Goal: Find specific page/section: Find specific page/section

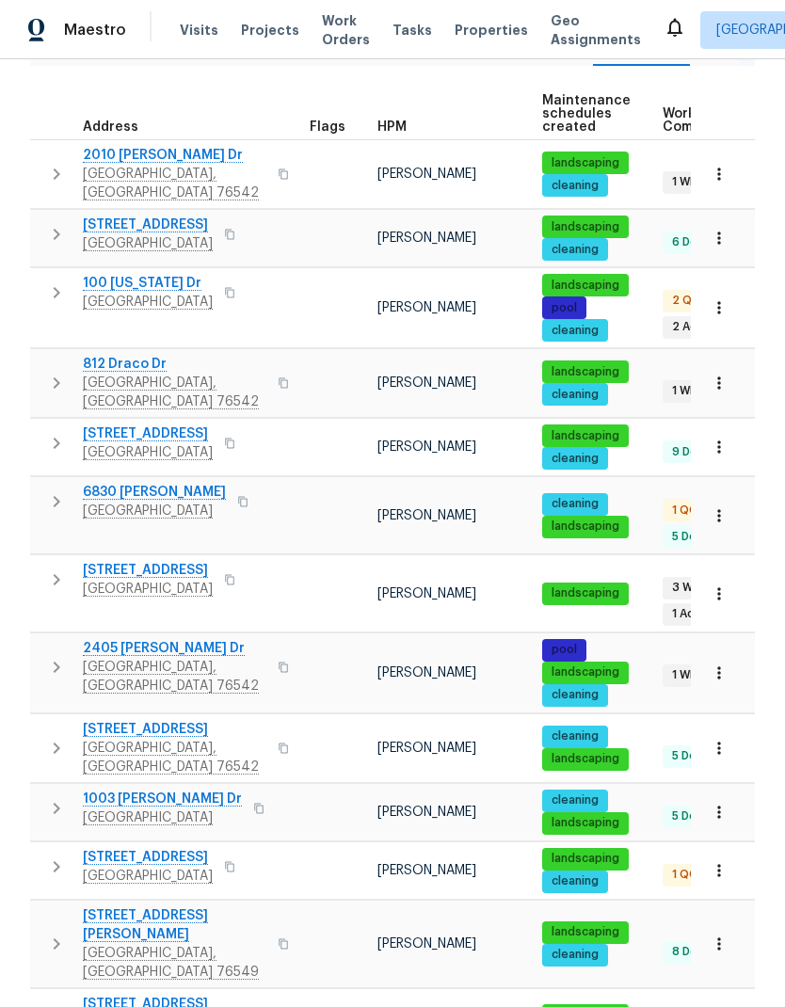
scroll to position [75, 0]
click at [241, 567] on button "button" at bounding box center [229, 580] width 23 height 26
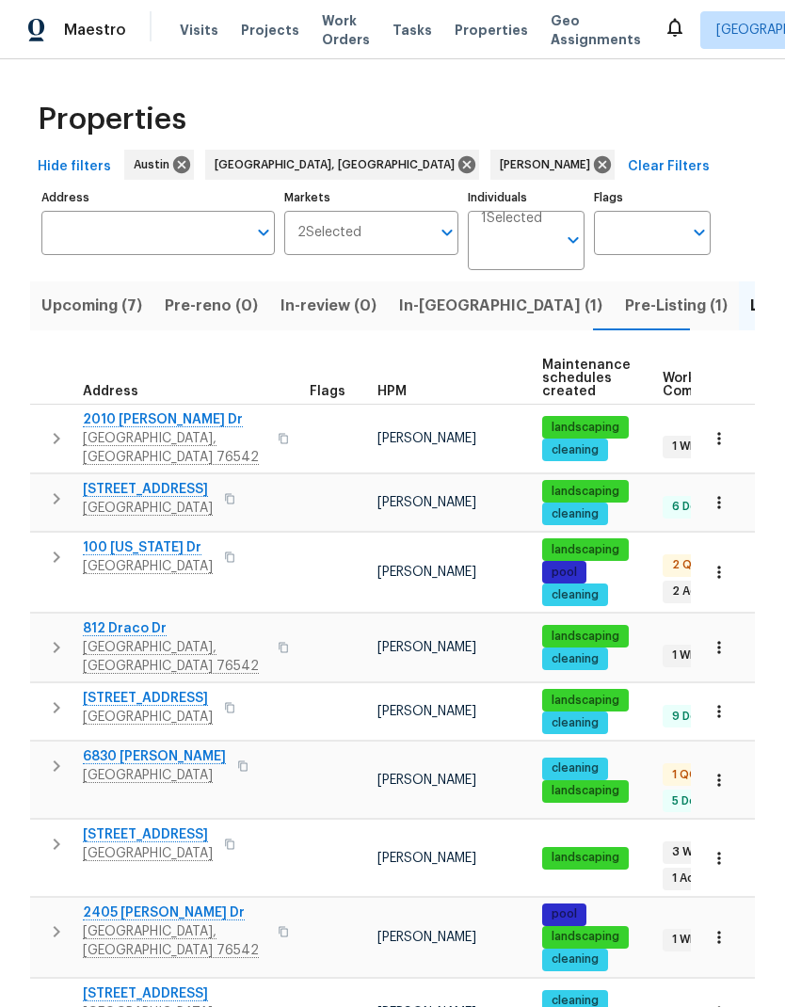
scroll to position [0, 0]
click at [159, 211] on input "Address" at bounding box center [143, 233] width 205 height 44
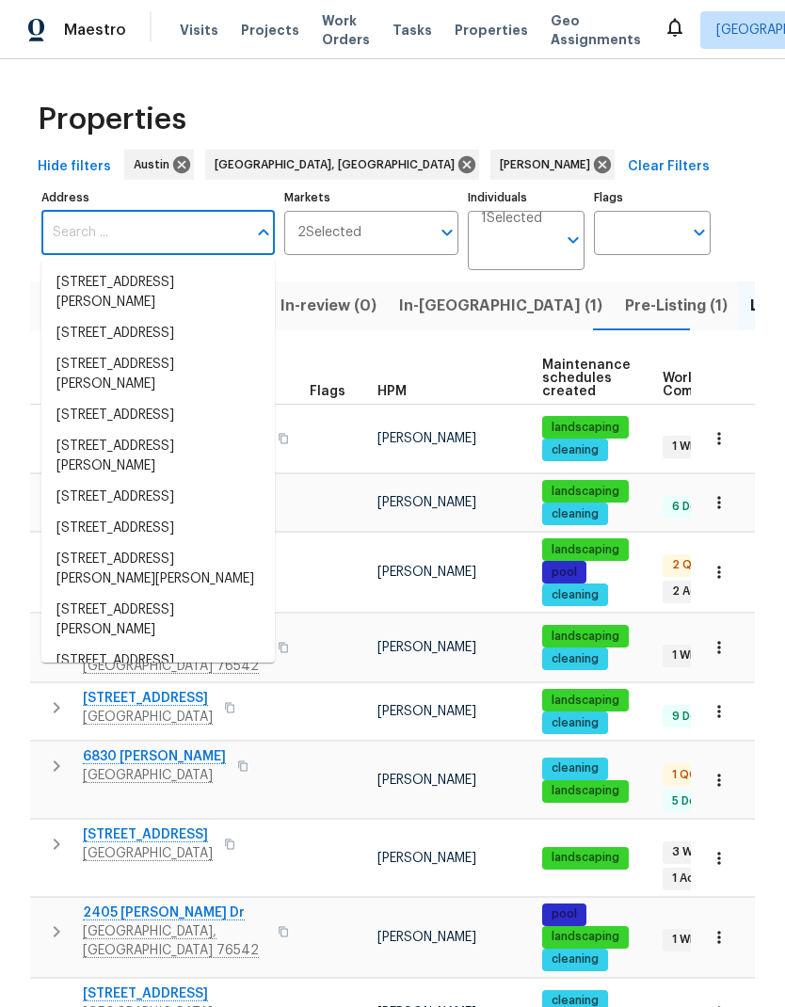
click at [526, 191] on body "Maestro Visits Projects Work Orders Tasks Properties Geo Assignments [GEOGRAPHI…" at bounding box center [392, 503] width 785 height 1007
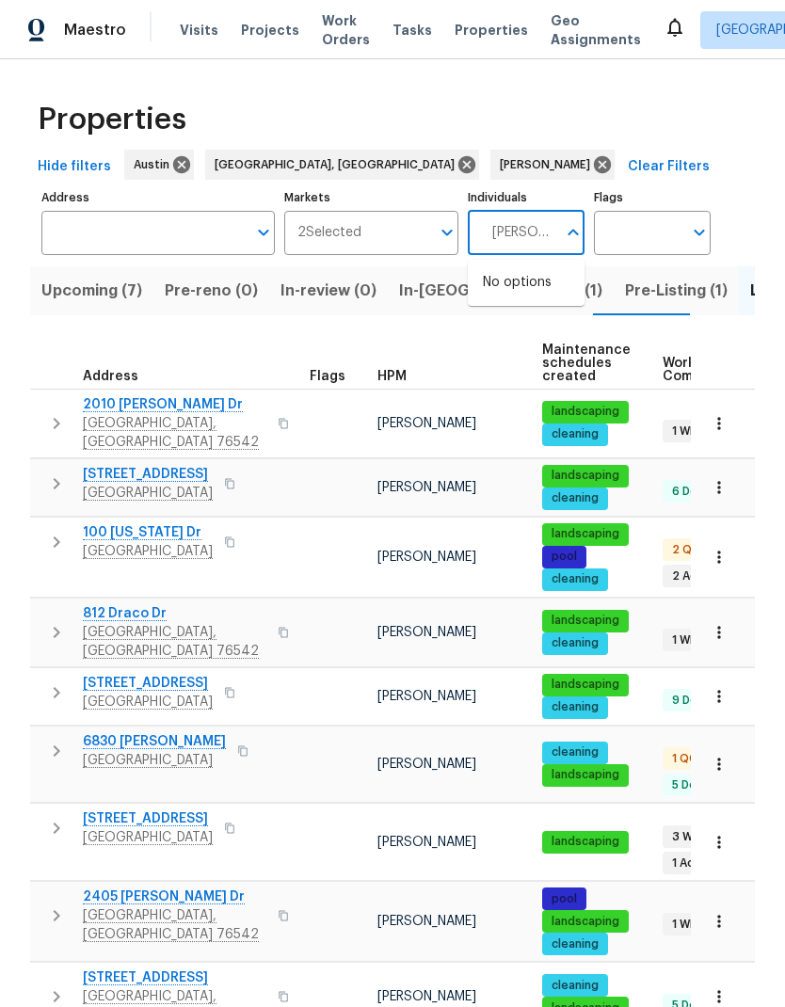
type input "[PERSON_NAME]"
click at [503, 273] on input "checkbox" at bounding box center [503, 293] width 40 height 40
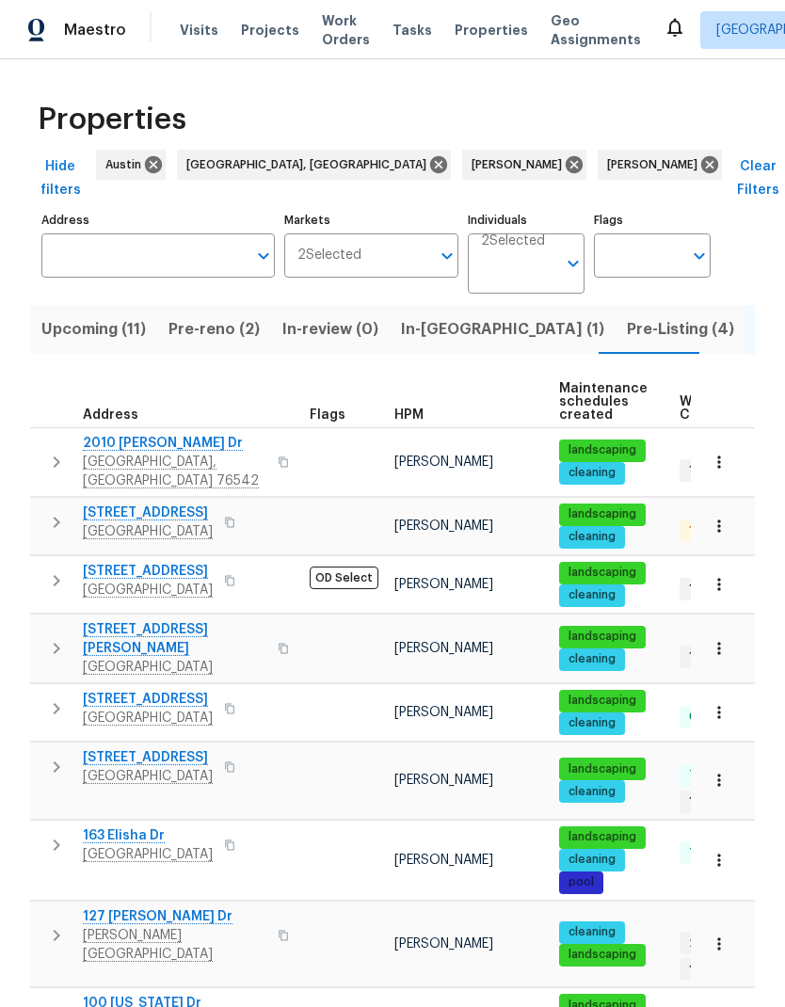
click at [428, 316] on span "In-[GEOGRAPHIC_DATA] (1)" at bounding box center [502, 329] width 203 height 26
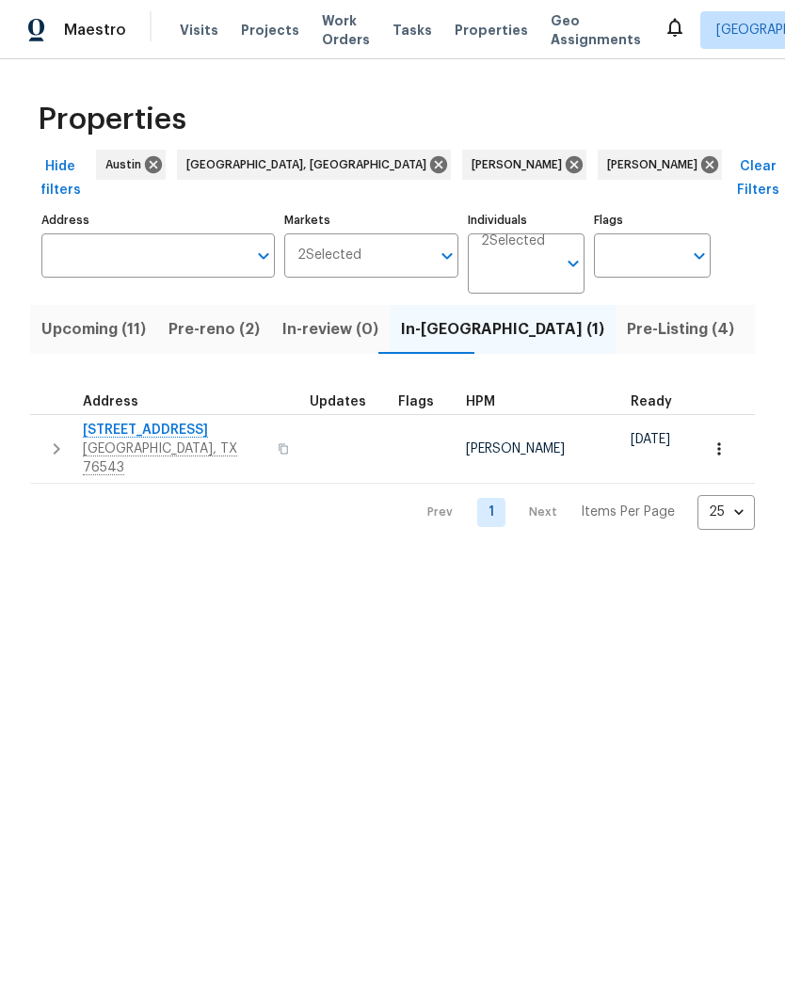
click at [627, 316] on span "Pre-Listing (4)" at bounding box center [680, 329] width 107 height 26
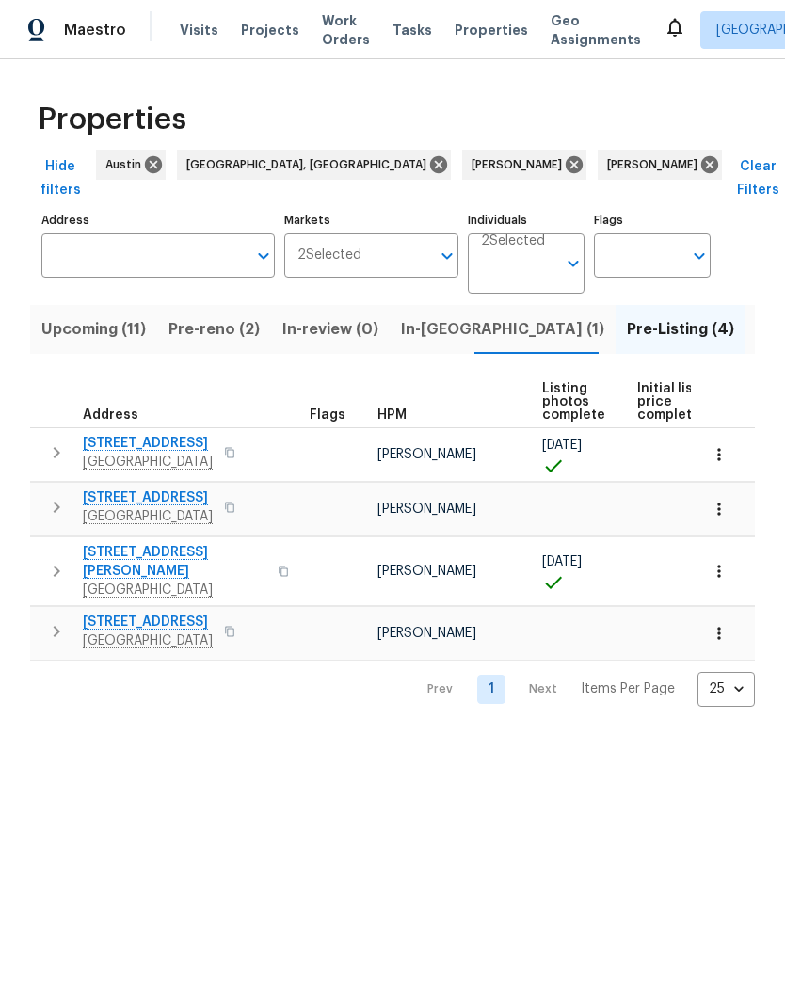
click at [718, 565] on icon "button" at bounding box center [718, 571] width 3 height 12
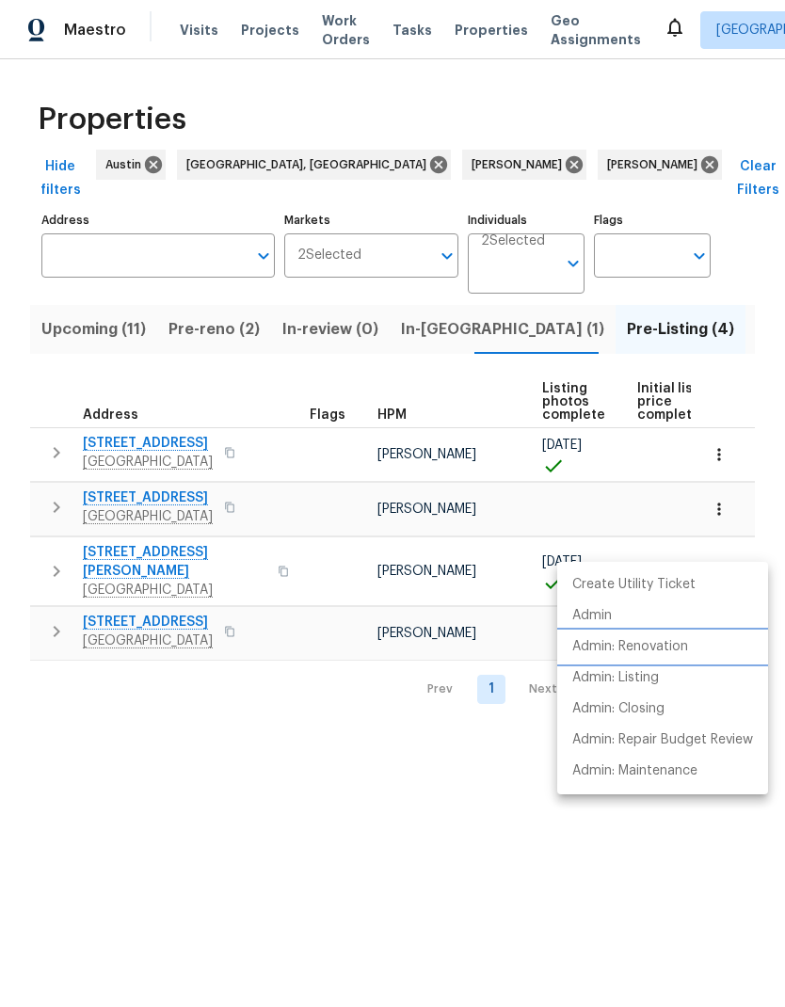
click at [697, 649] on li "Admin: Renovation" at bounding box center [662, 647] width 211 height 31
